Goal: Task Accomplishment & Management: Complete application form

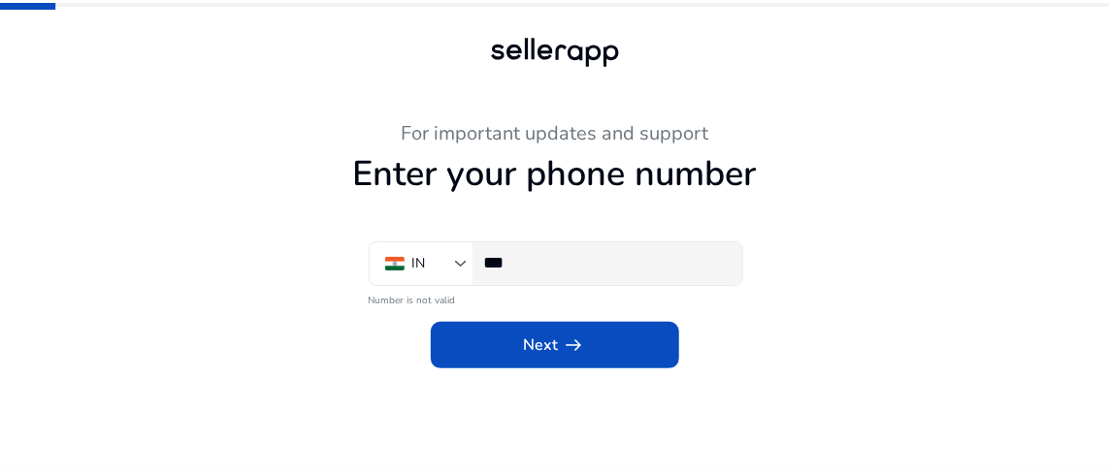
click at [570, 260] on input "***" at bounding box center [605, 262] width 243 height 21
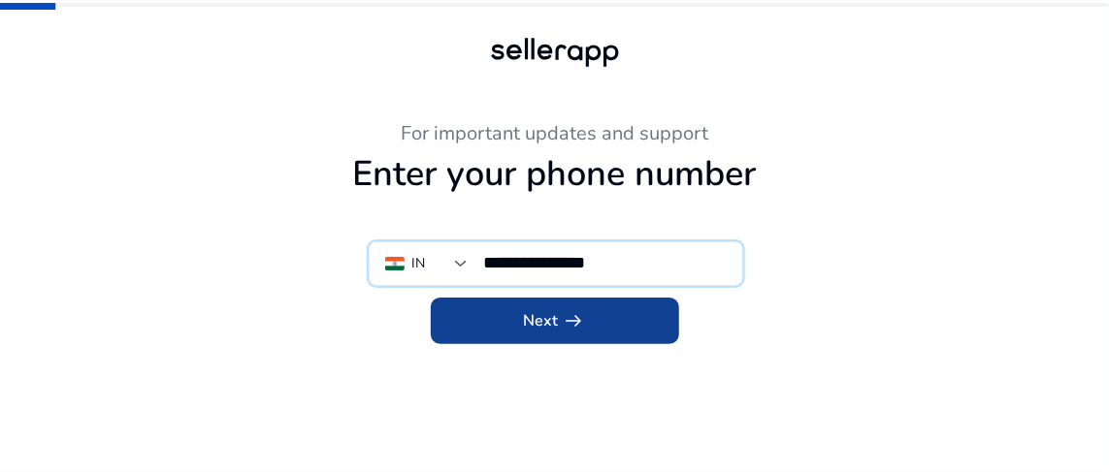
type input "**********"
click at [564, 316] on span "arrow_right_alt" at bounding box center [574, 320] width 23 height 23
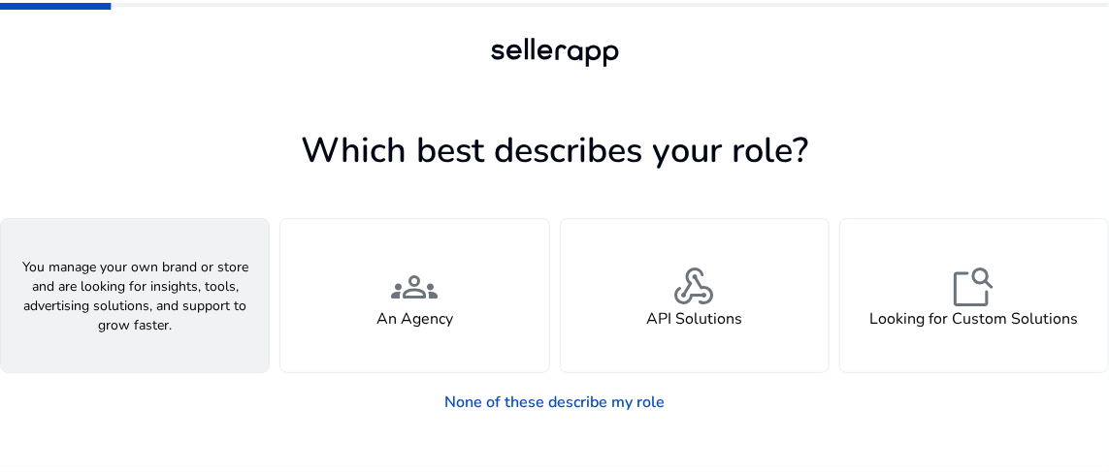
click at [219, 316] on div "person A Seller" at bounding box center [135, 295] width 268 height 153
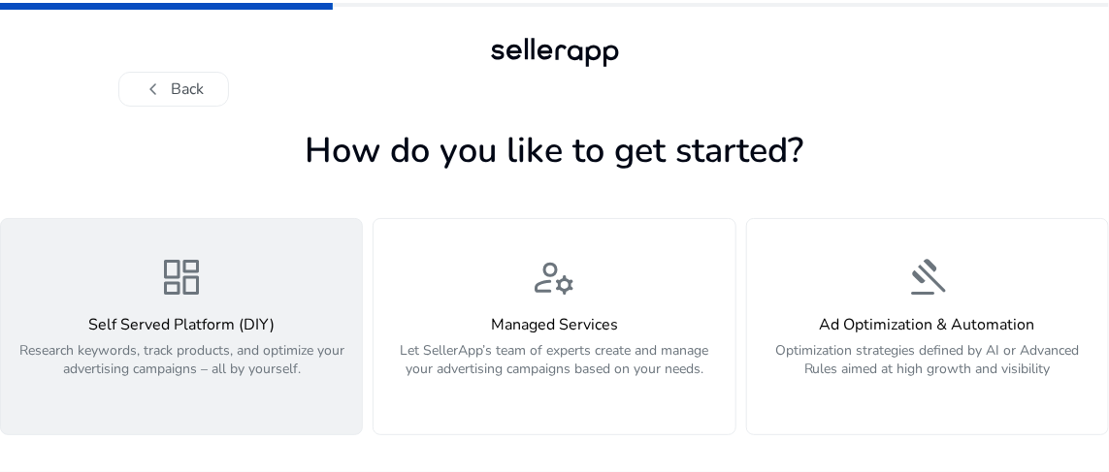
click at [245, 262] on div "dashboard Self Served Platform (DIY) Research keywords, track products, and opt…" at bounding box center [182, 327] width 338 height 146
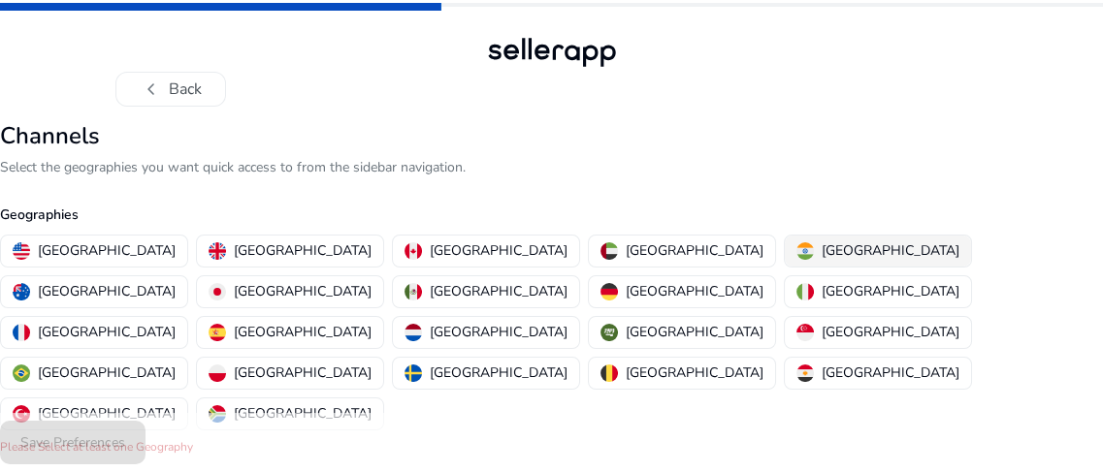
click at [822, 244] on p "[GEOGRAPHIC_DATA]" at bounding box center [891, 251] width 138 height 20
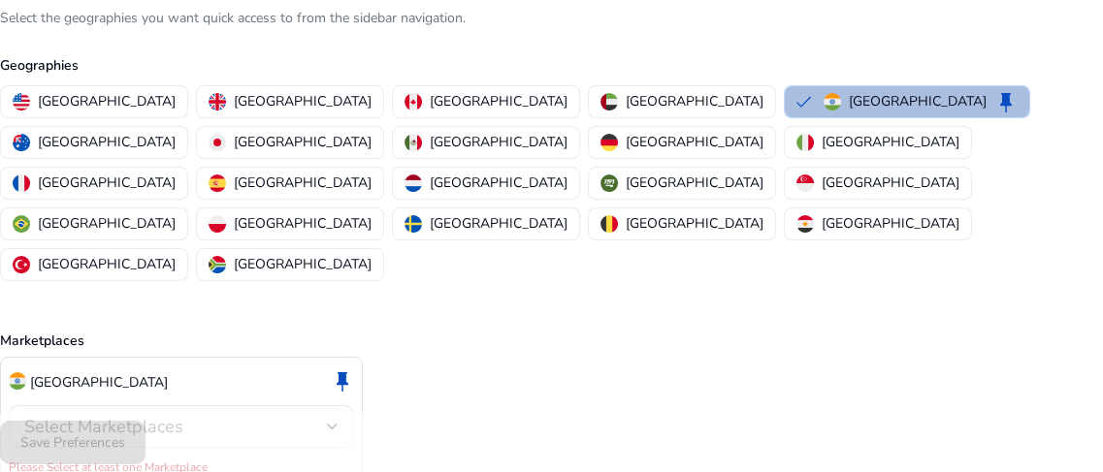
scroll to position [150, 0]
click at [328, 422] on div at bounding box center [333, 426] width 12 height 8
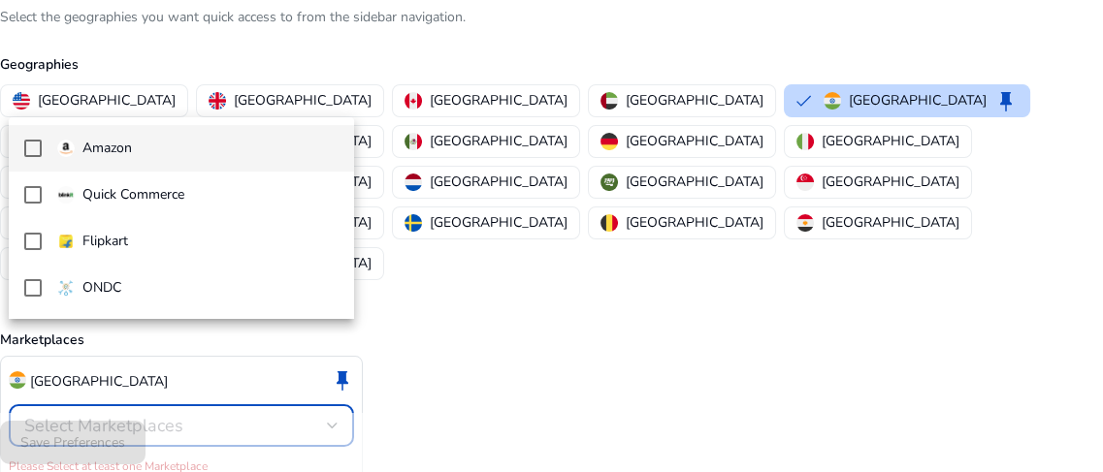
click at [313, 156] on span "Amazon" at bounding box center [197, 148] width 281 height 21
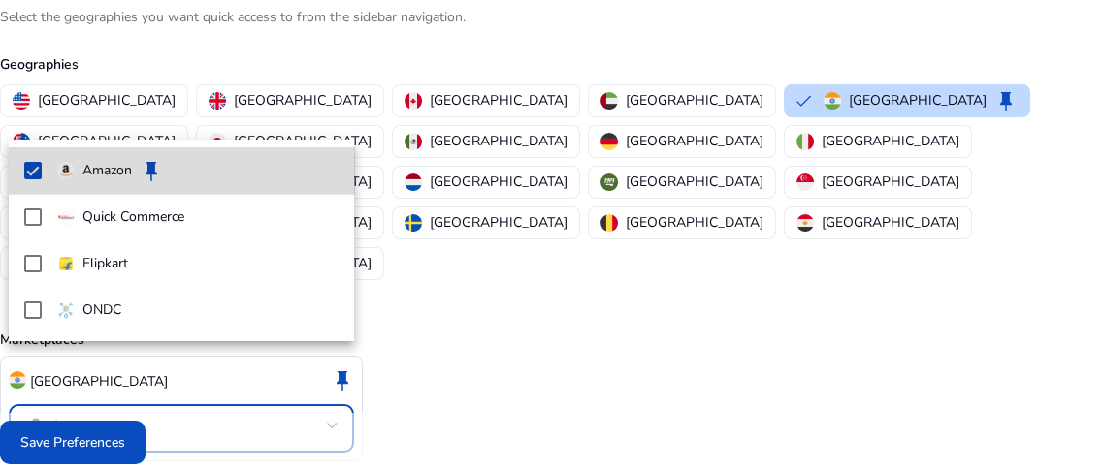
scroll to position [129, 0]
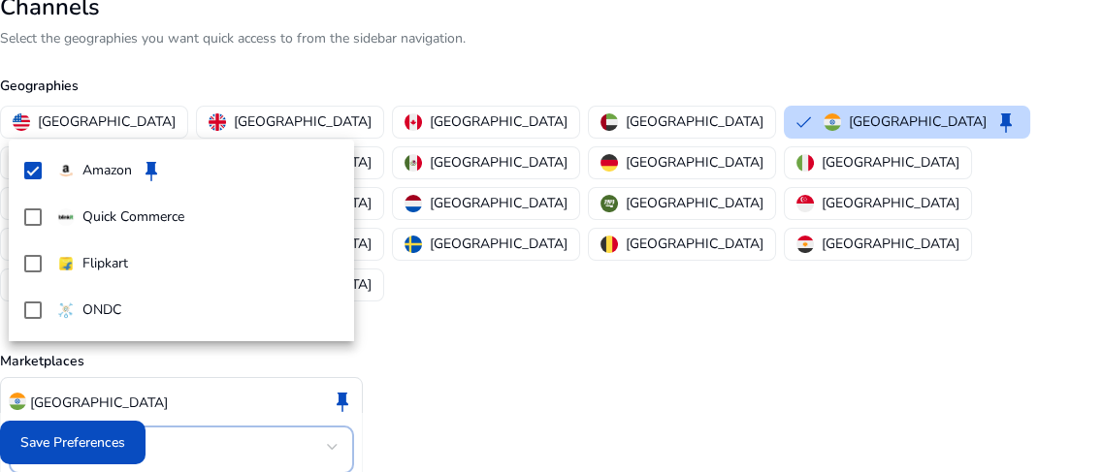
click at [453, 339] on div at bounding box center [551, 236] width 1103 height 472
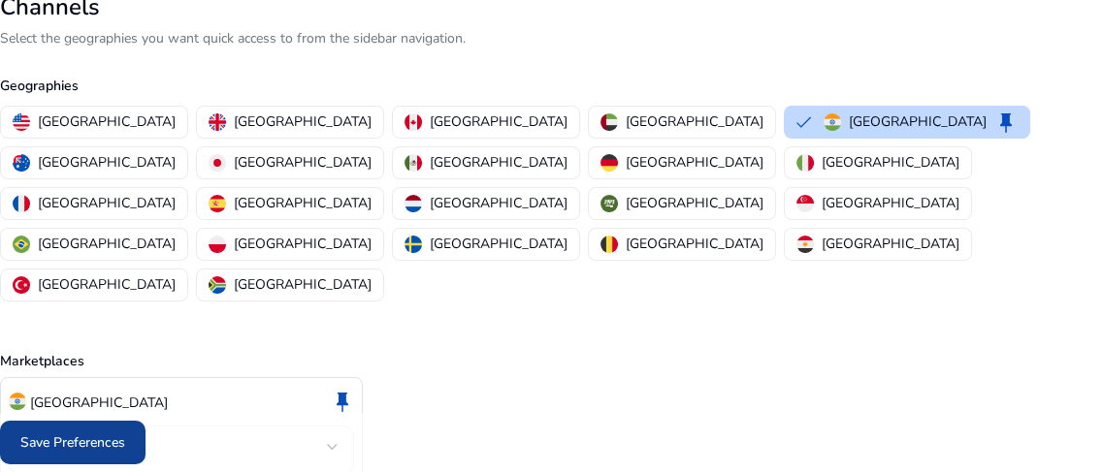
click at [97, 432] on span at bounding box center [73, 443] width 146 height 47
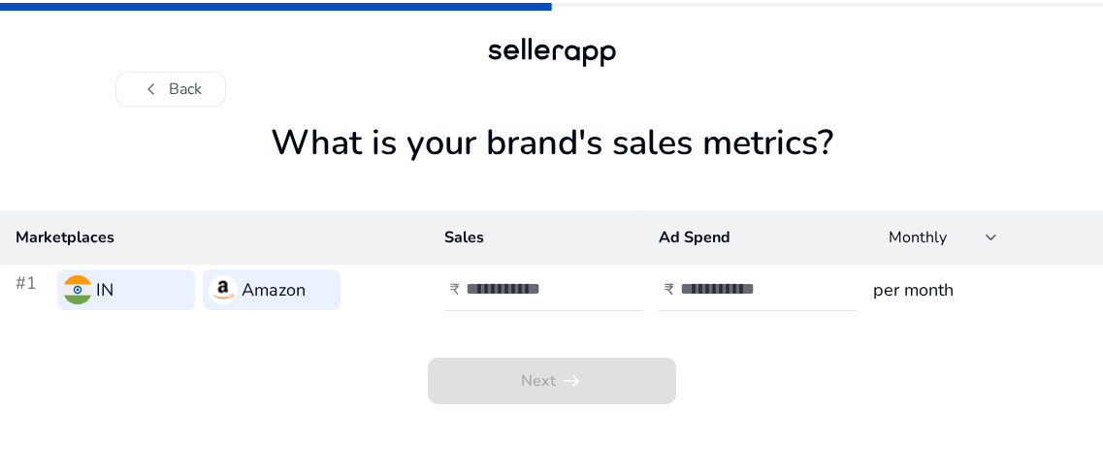
scroll to position [0, 0]
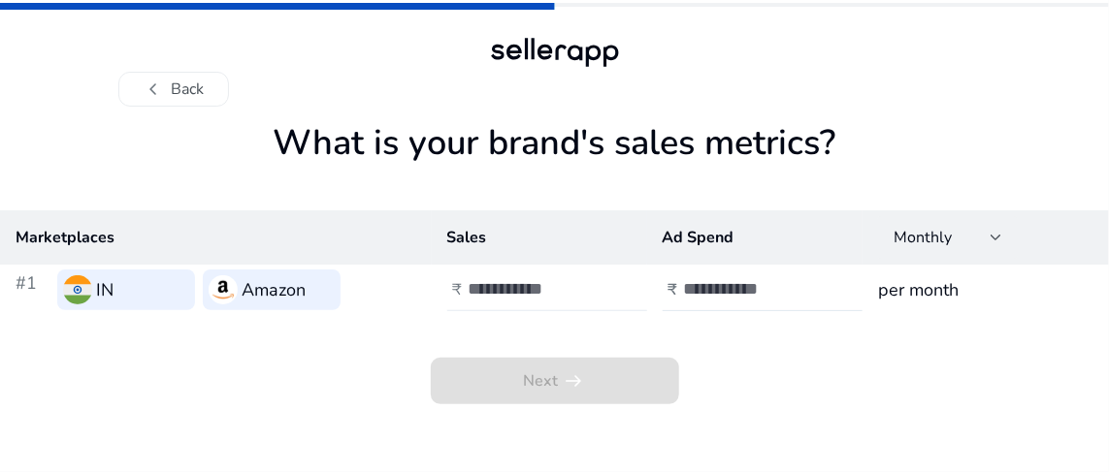
click at [564, 279] on input "number" at bounding box center [534, 288] width 131 height 21
click at [592, 281] on input "*" at bounding box center [534, 288] width 131 height 21
click at [592, 292] on input "*" at bounding box center [534, 288] width 131 height 21
click at [592, 292] on input "**" at bounding box center [534, 288] width 131 height 21
click at [591, 285] on input "*" at bounding box center [534, 288] width 131 height 21
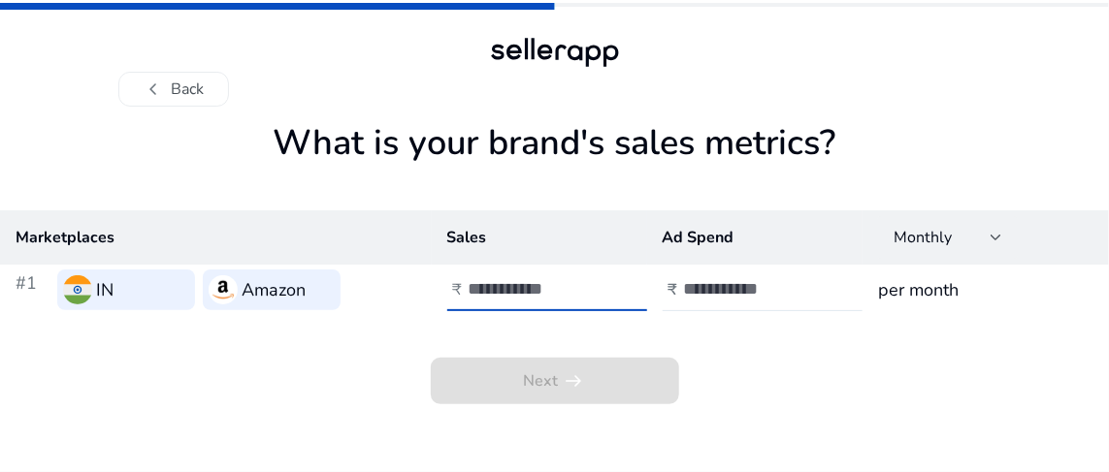
type input "*"
click at [591, 285] on input "*" at bounding box center [534, 288] width 131 height 21
type input "*****"
click at [738, 286] on input "number" at bounding box center [749, 288] width 131 height 21
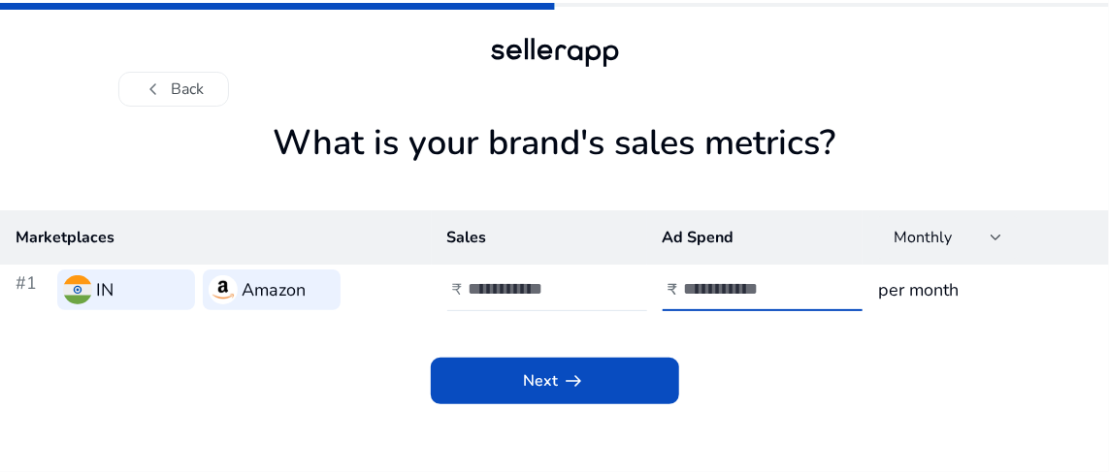
click at [738, 286] on input "**" at bounding box center [749, 288] width 131 height 21
drag, startPoint x: 738, startPoint y: 286, endPoint x: 679, endPoint y: 277, distance: 59.8
click at [679, 277] on div "₹ **" at bounding box center [761, 290] width 196 height 43
type input "*"
click at [923, 293] on h3 "per month" at bounding box center [985, 289] width 215 height 27
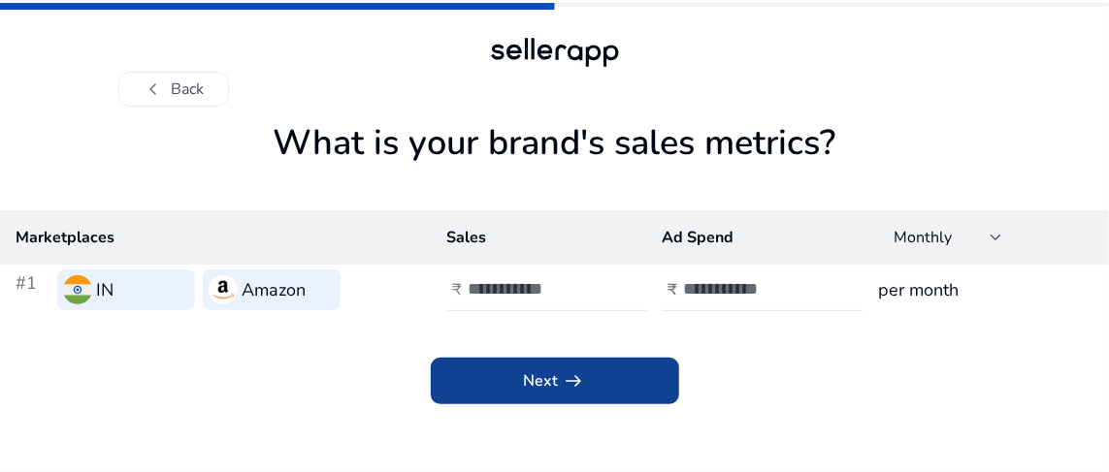
click at [568, 361] on span at bounding box center [555, 381] width 248 height 47
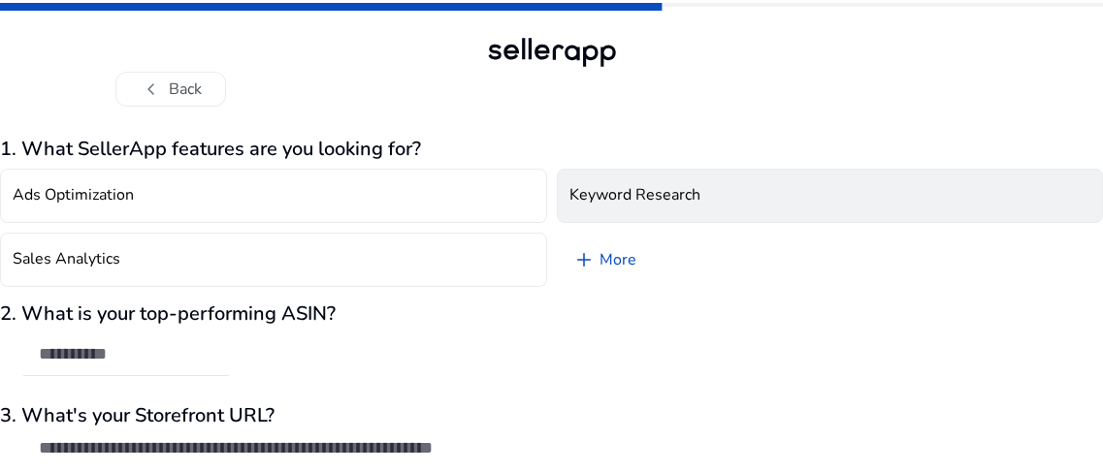
click at [679, 199] on h4 "Keyword Research" at bounding box center [634, 195] width 131 height 18
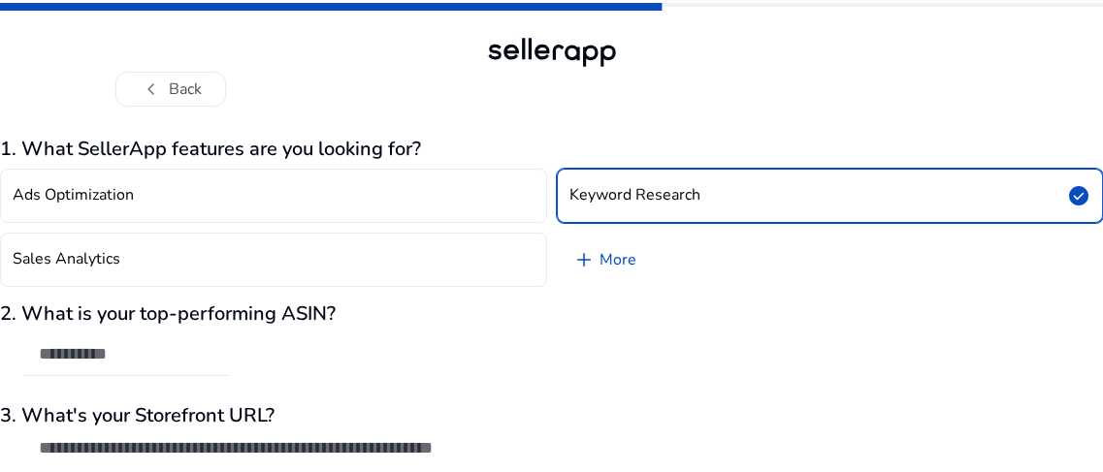
click at [306, 335] on div "2. What is your top-performing ASIN?" at bounding box center [551, 350] width 1103 height 94
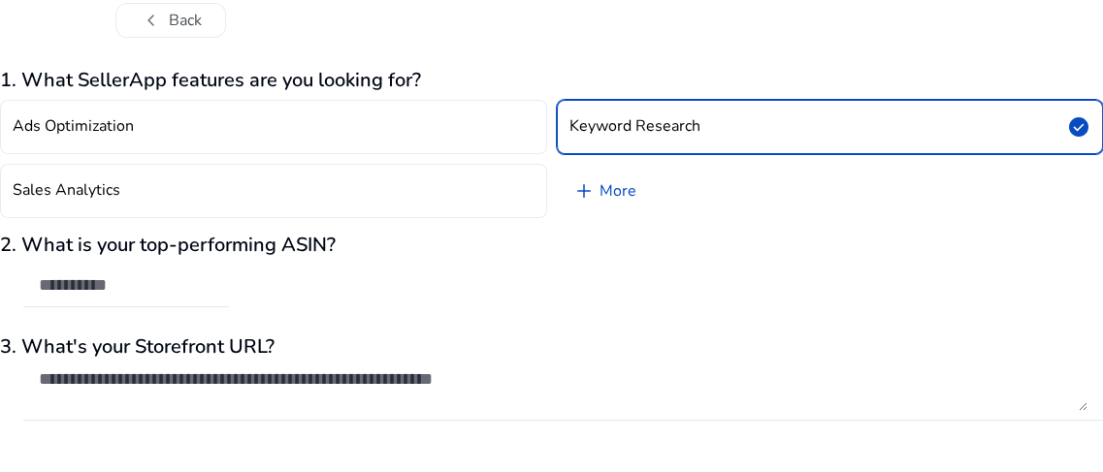
scroll to position [119, 0]
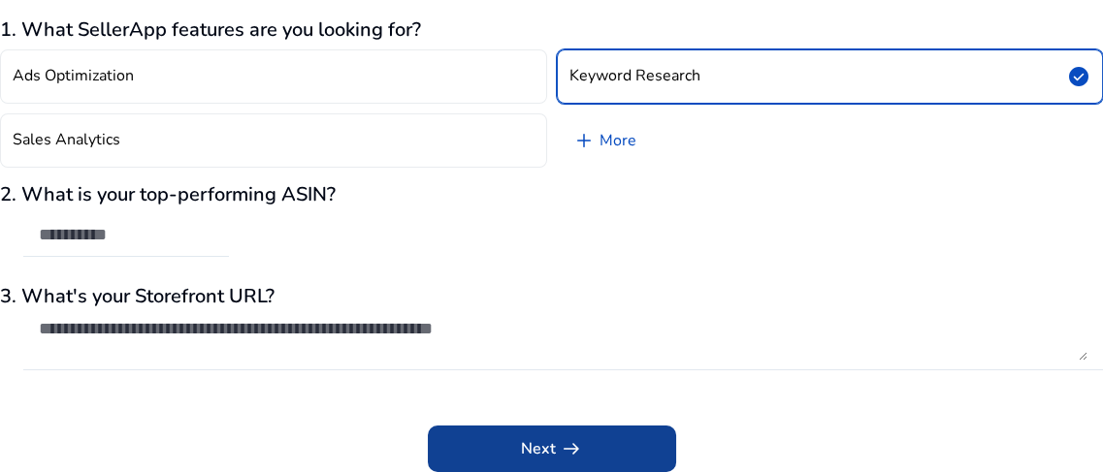
click at [513, 445] on span at bounding box center [552, 449] width 248 height 47
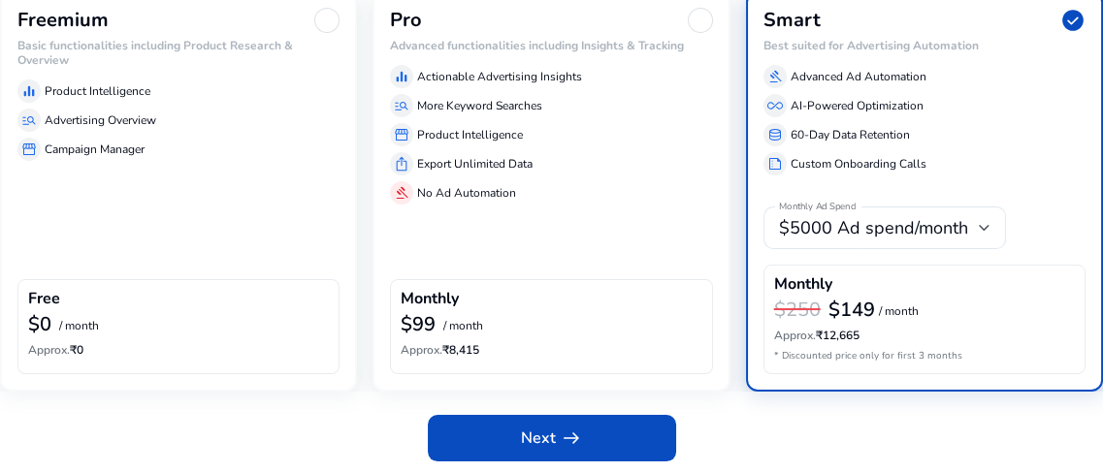
scroll to position [230, 0]
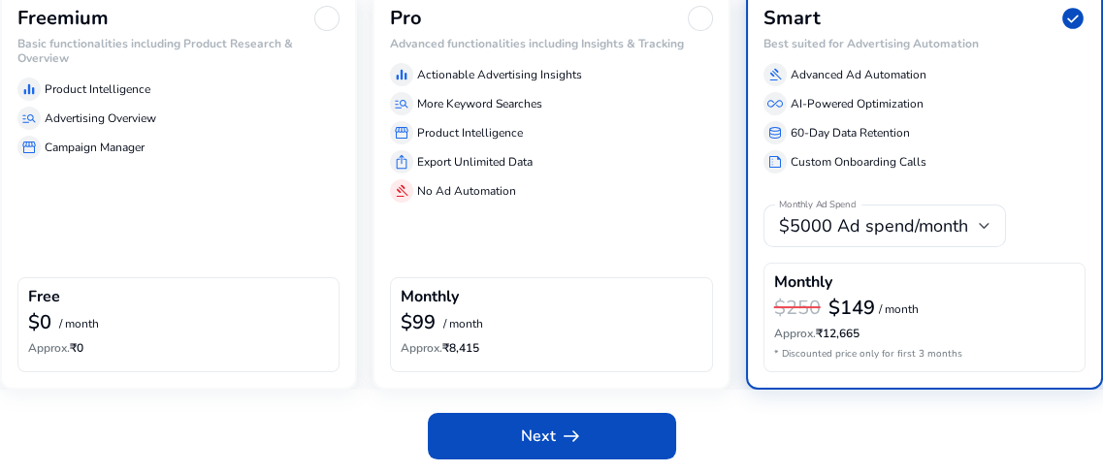
click at [226, 176] on div "Freemium Basic functionalities including Product Research & Overview equalizer …" at bounding box center [178, 188] width 357 height 401
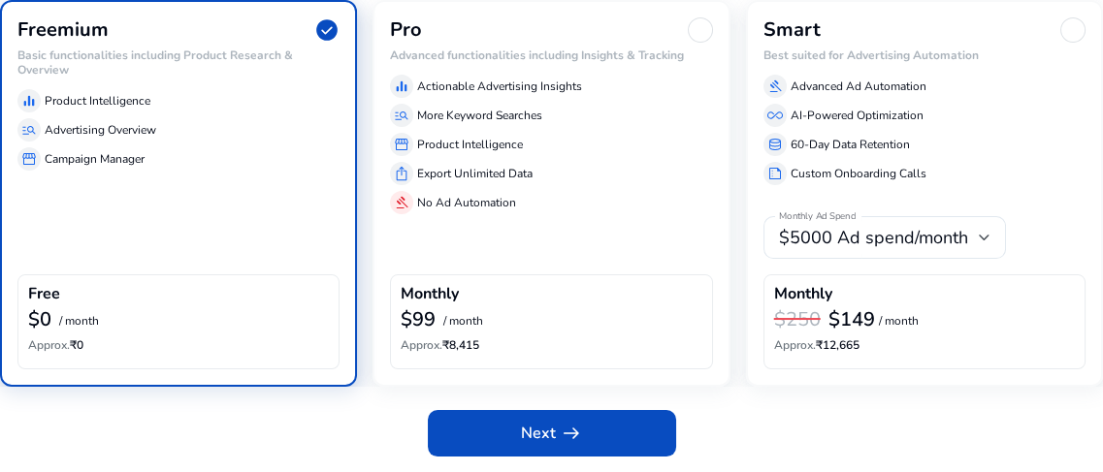
scroll to position [215, 0]
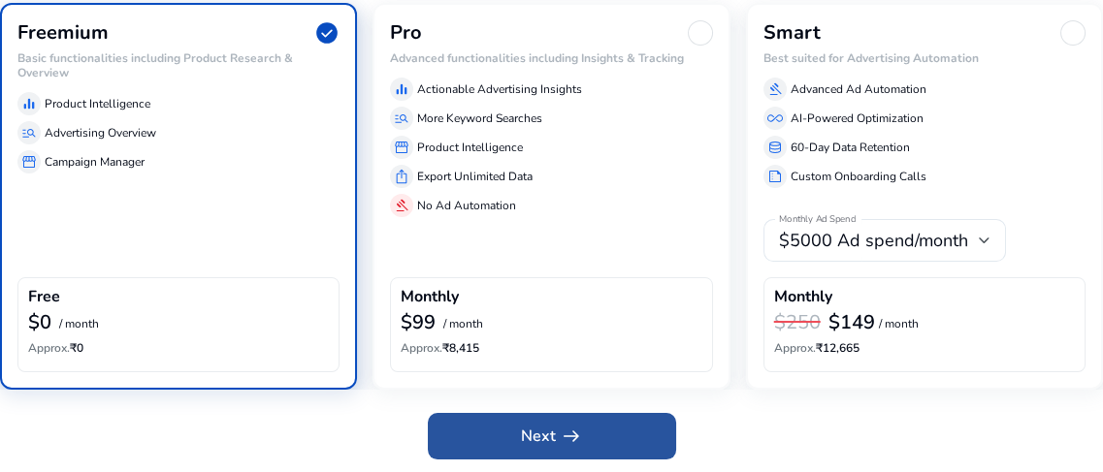
click at [544, 441] on span "Next arrow_right_alt" at bounding box center [552, 436] width 62 height 23
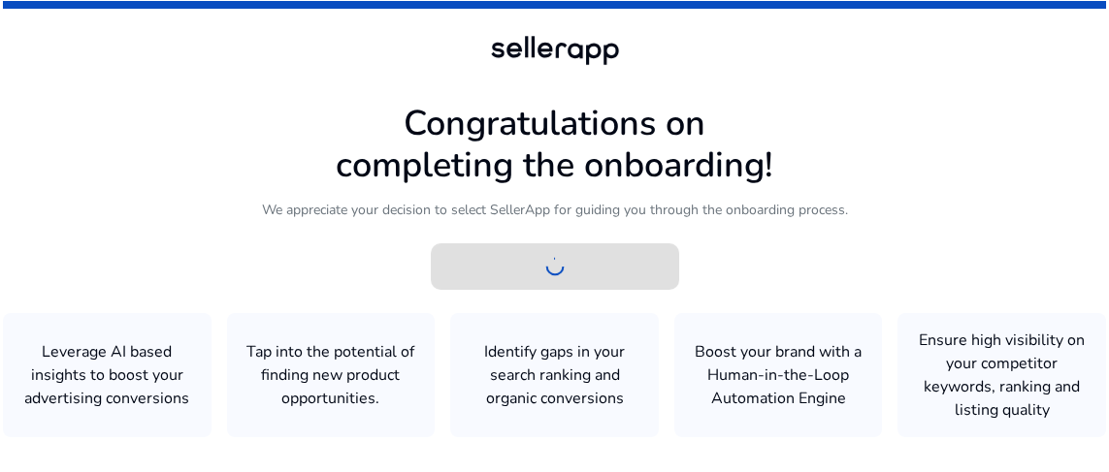
scroll to position [0, 0]
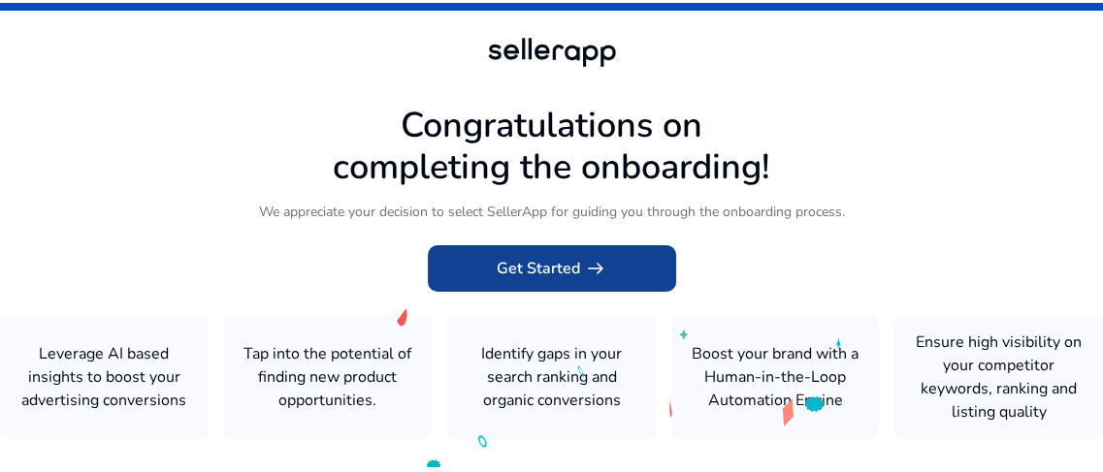
click at [596, 280] on span "arrow_right_alt" at bounding box center [595, 268] width 23 height 23
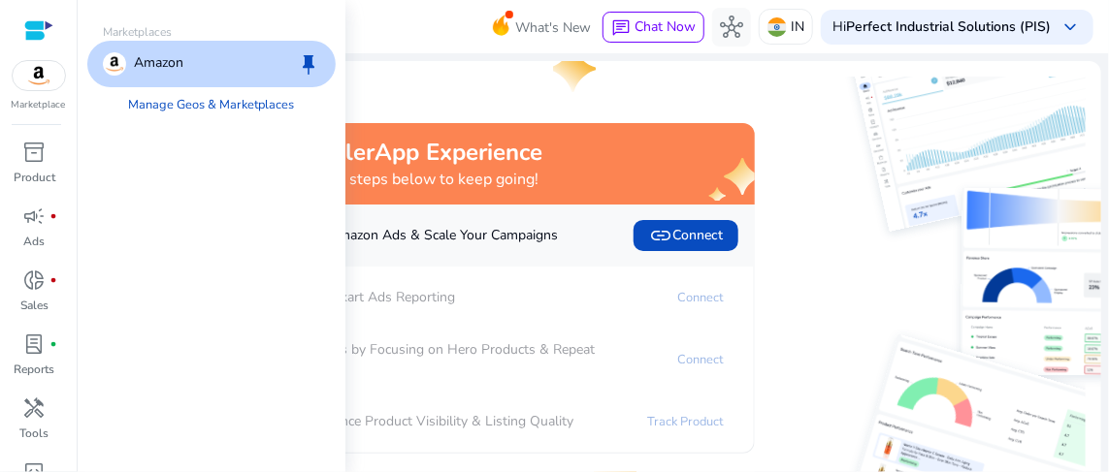
click at [36, 87] on img at bounding box center [39, 75] width 52 height 29
click at [136, 62] on p "Amazon" at bounding box center [158, 63] width 49 height 23
